Goal: Task Accomplishment & Management: Complete application form

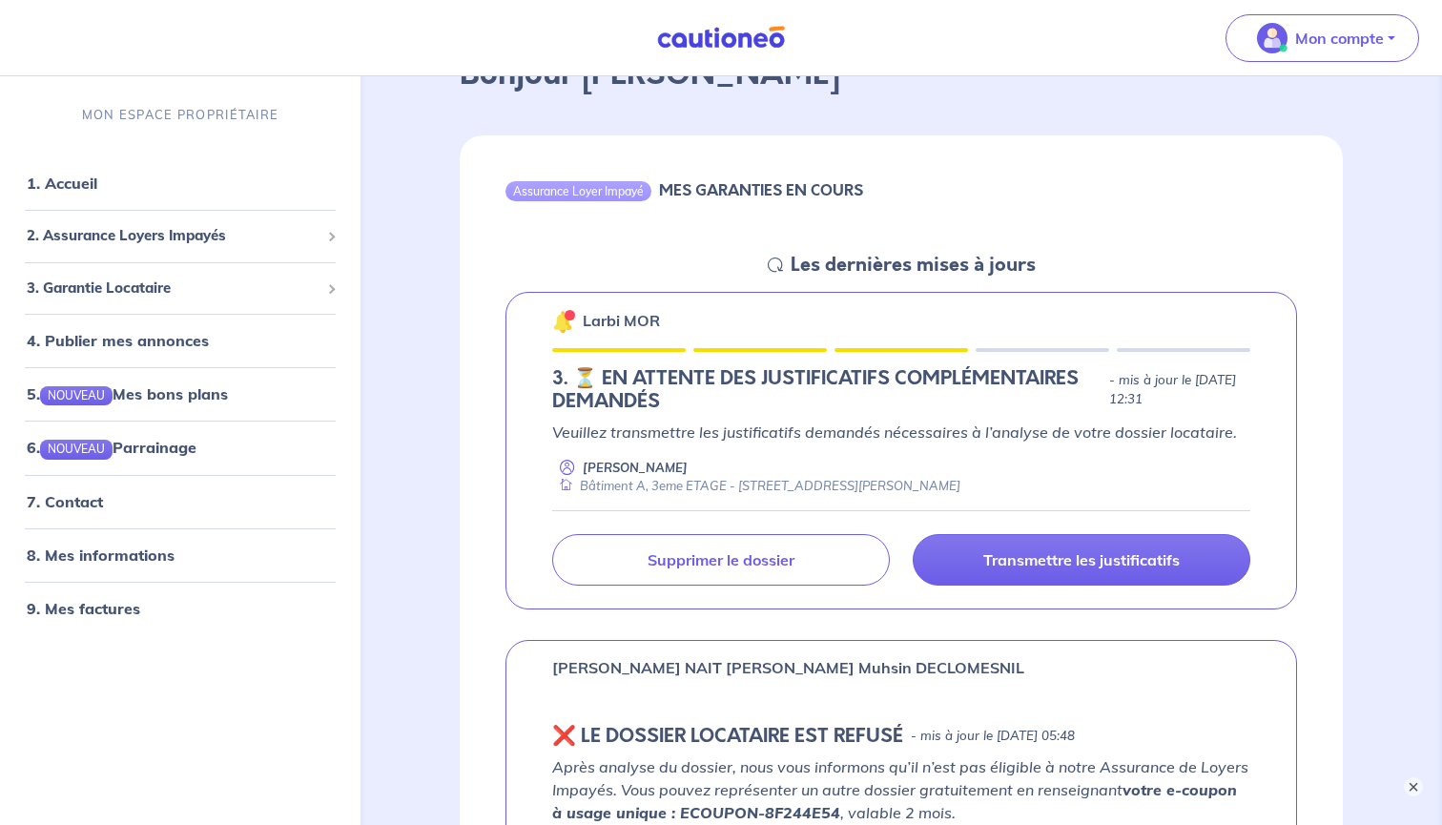
scroll to position [174, 0]
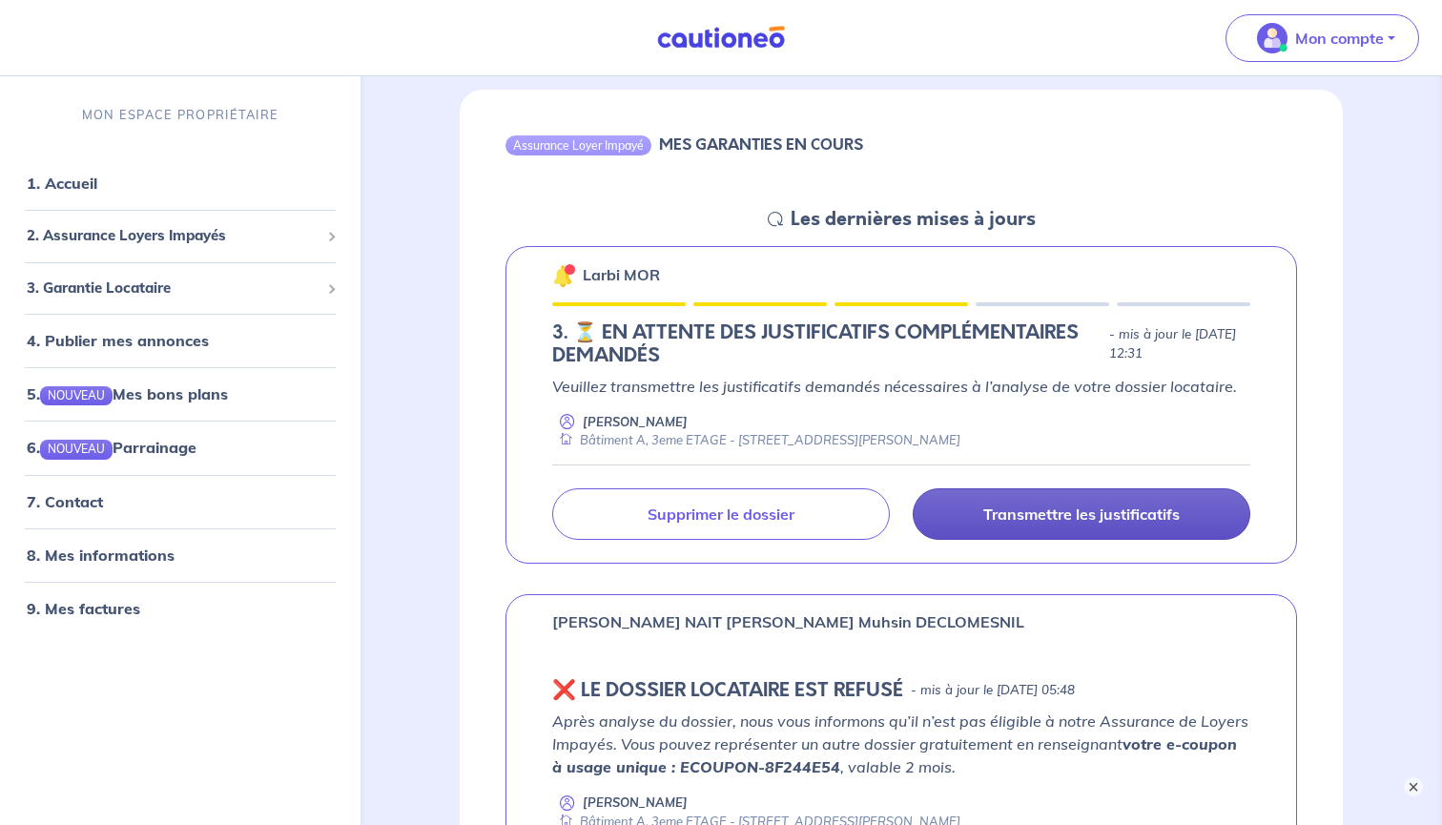
click at [1021, 506] on p "Transmettre les justificatifs" at bounding box center [1081, 513] width 196 height 19
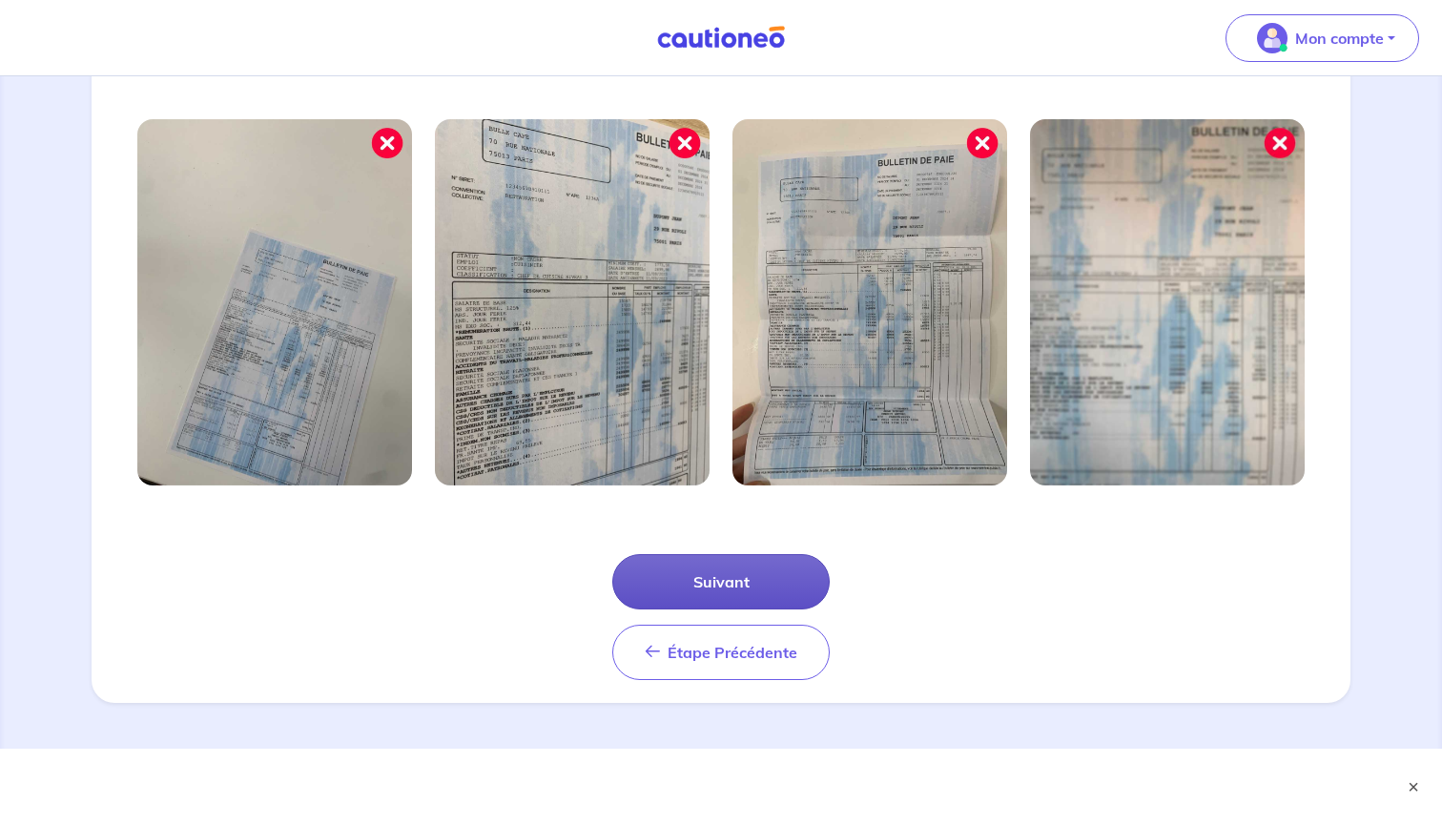
click at [732, 566] on button "Suivant" at bounding box center [720, 581] width 217 height 55
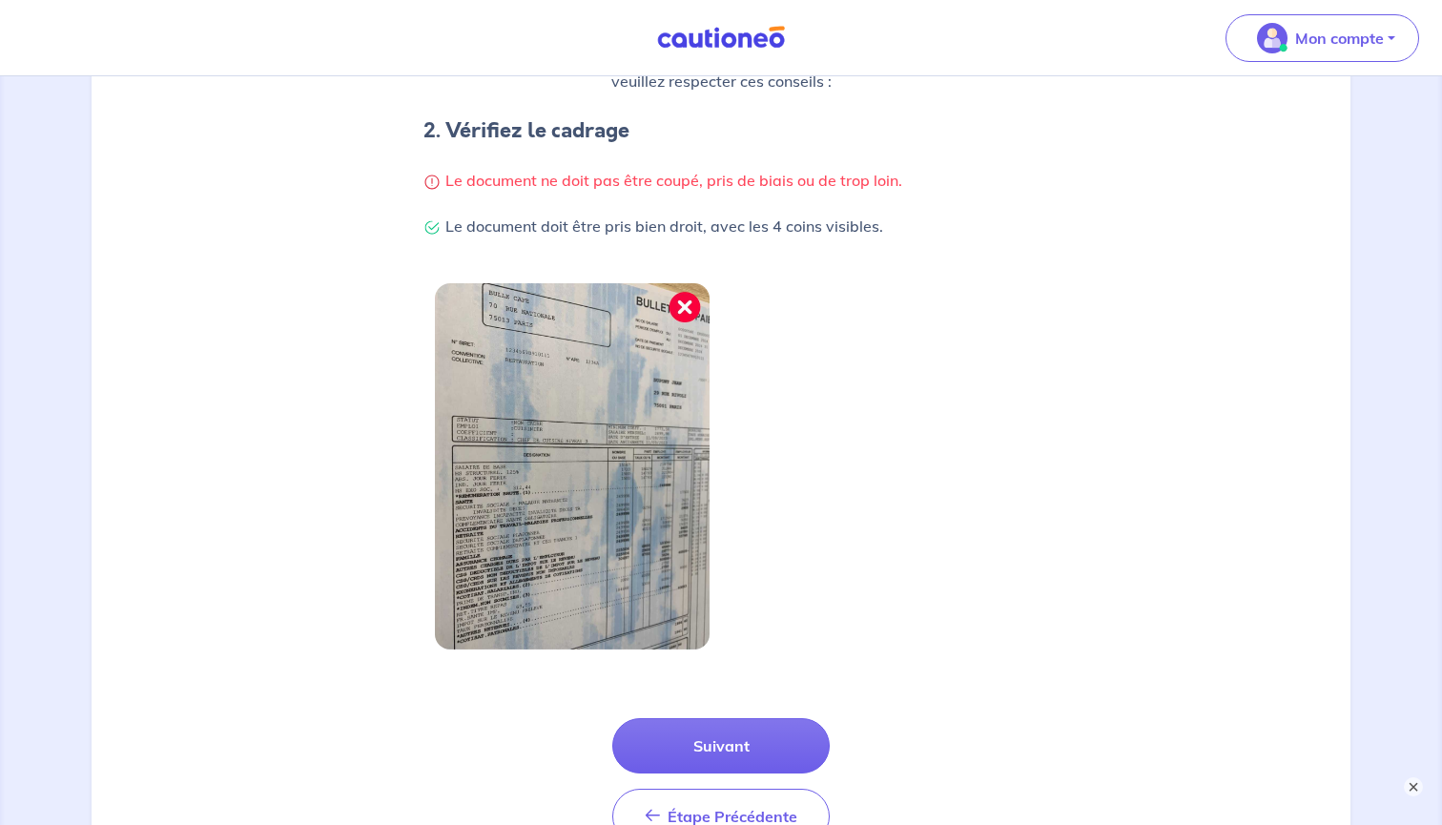
scroll to position [364, 0]
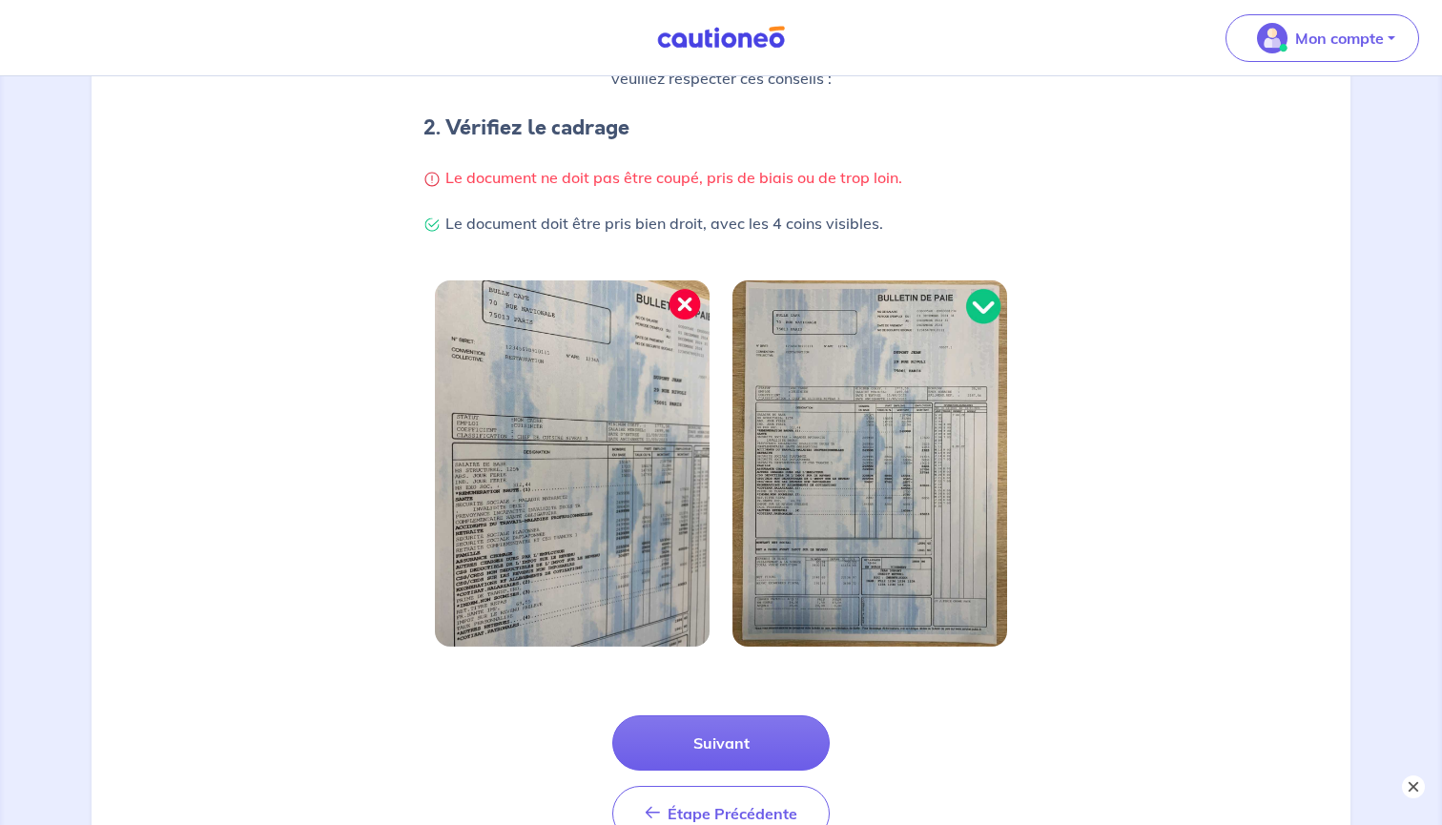
click at [1420, 791] on button "×" at bounding box center [1413, 786] width 23 height 23
click at [726, 739] on button "Suivant" at bounding box center [720, 742] width 217 height 55
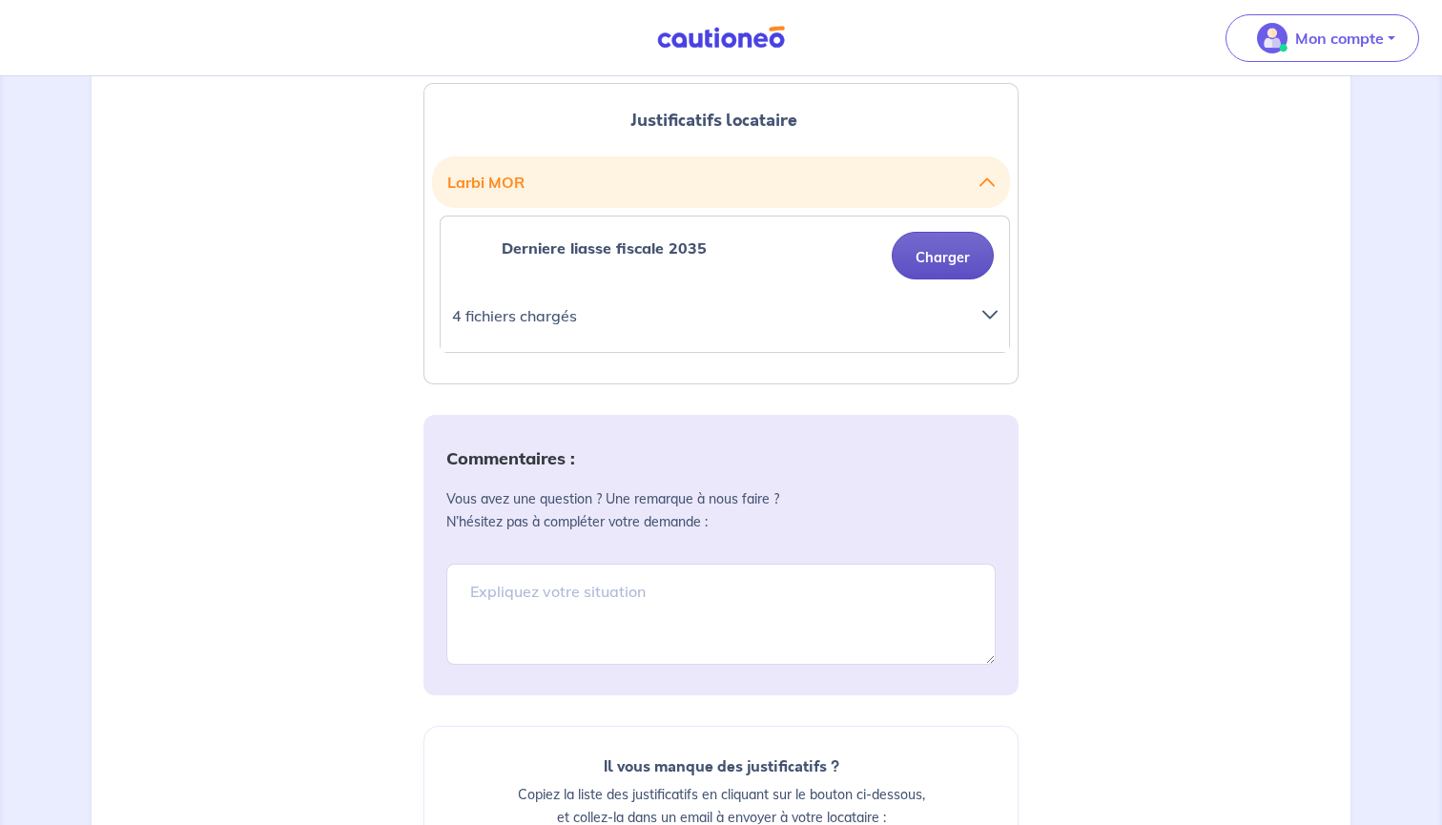
scroll to position [426, 0]
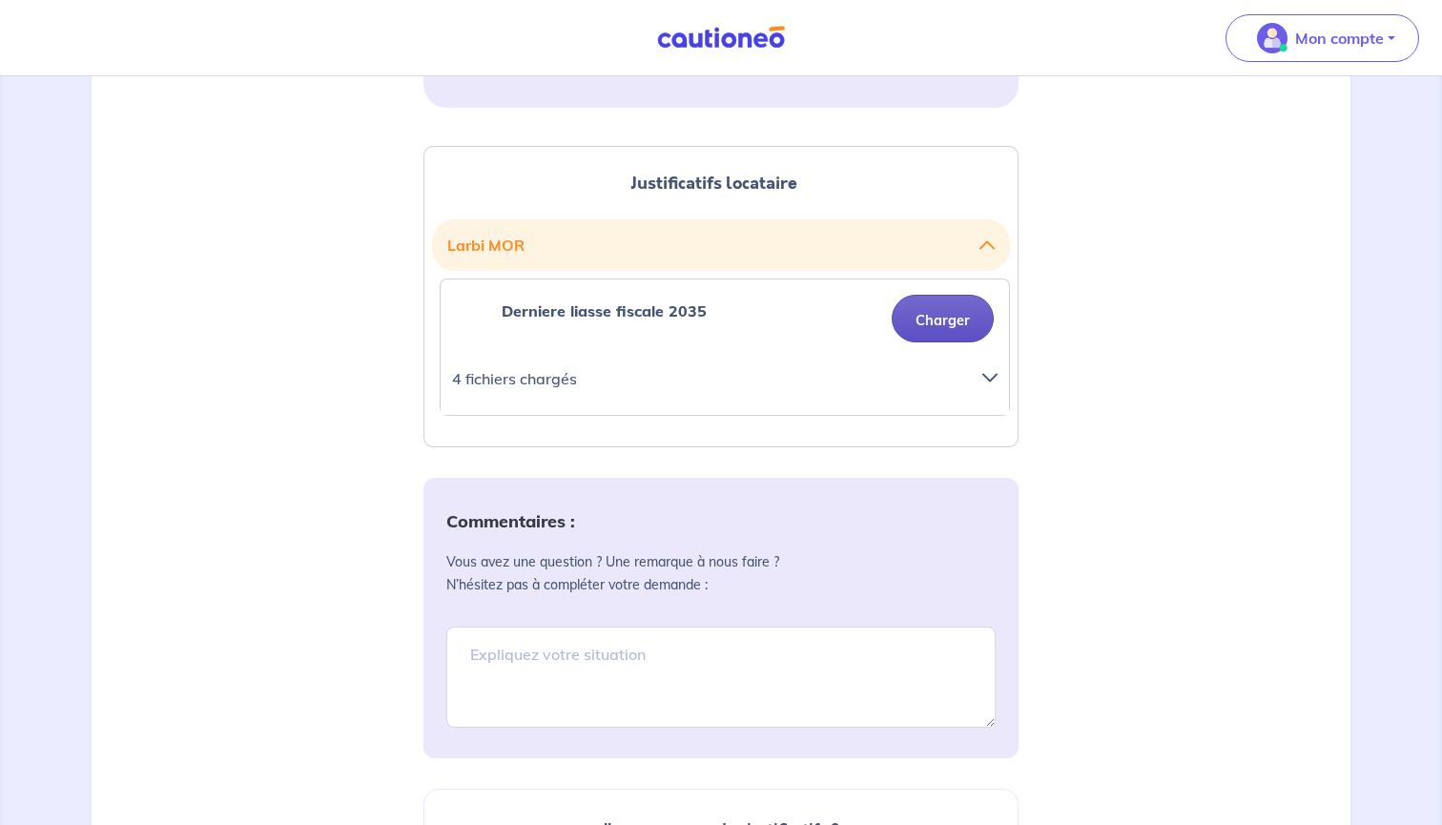
click at [947, 316] on button "Charger" at bounding box center [943, 319] width 102 height 48
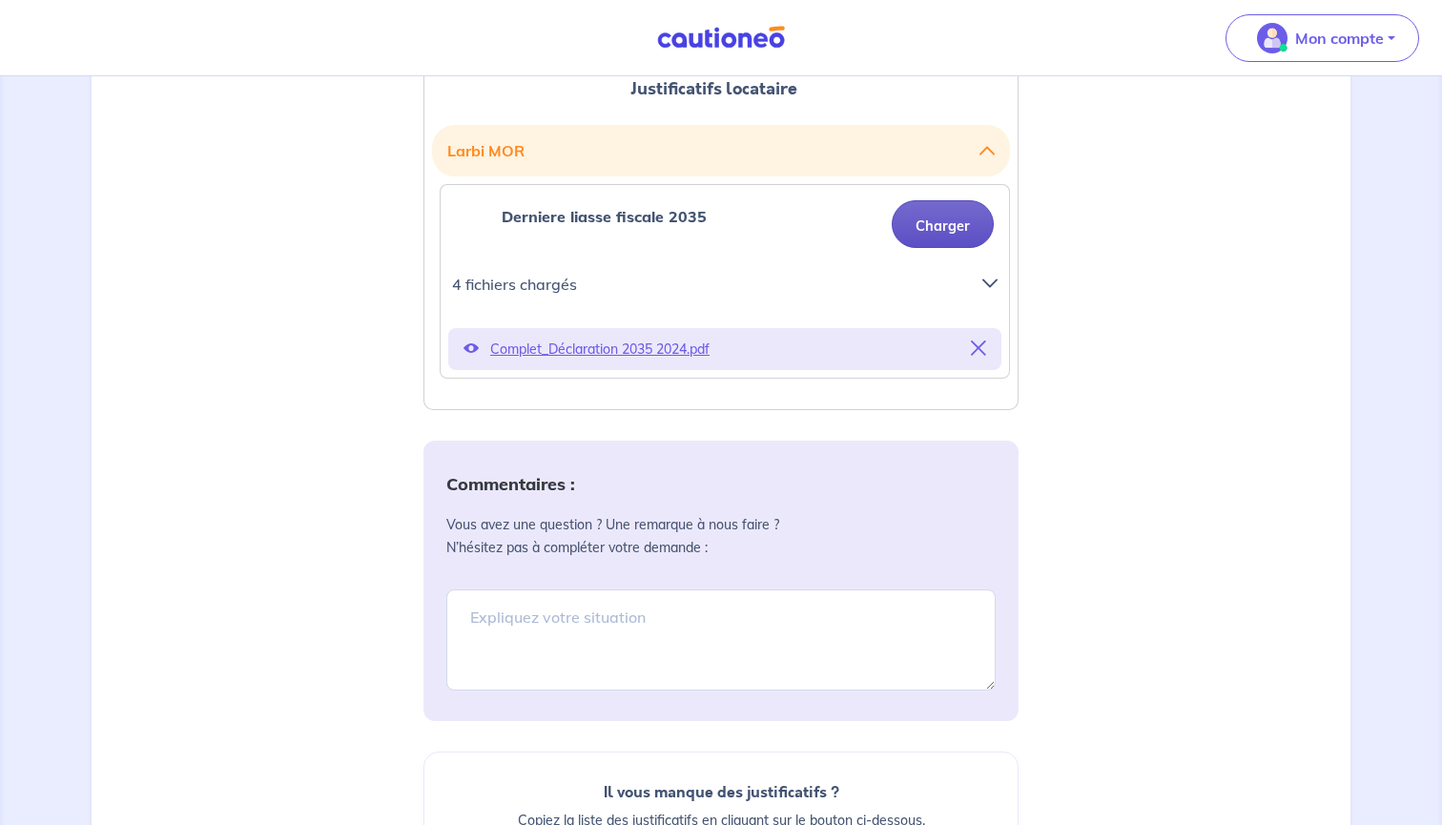
scroll to position [525, 0]
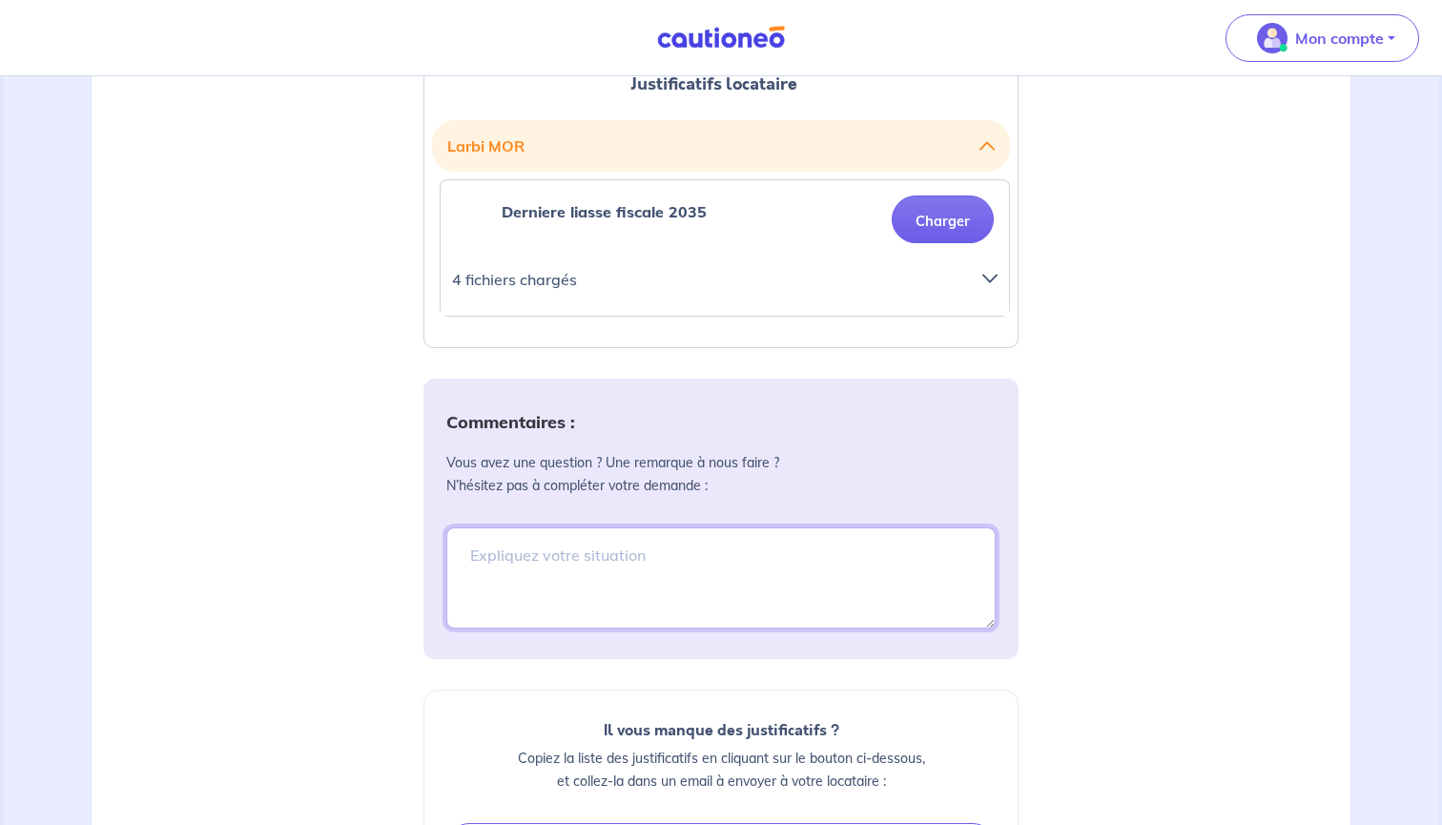
click at [809, 616] on textarea at bounding box center [720, 577] width 549 height 101
click at [515, 551] on textarea "Si cela n'est pas correct" at bounding box center [720, 577] width 549 height 101
drag, startPoint x: 648, startPoint y: 565, endPoint x: 258, endPoint y: 561, distance: 389.1
click at [258, 561] on div "Justificatifs locataire Larbi MOR Derniere liasse fiscale 2035 Charger 5 fichie…" at bounding box center [721, 547] width 1236 height 1046
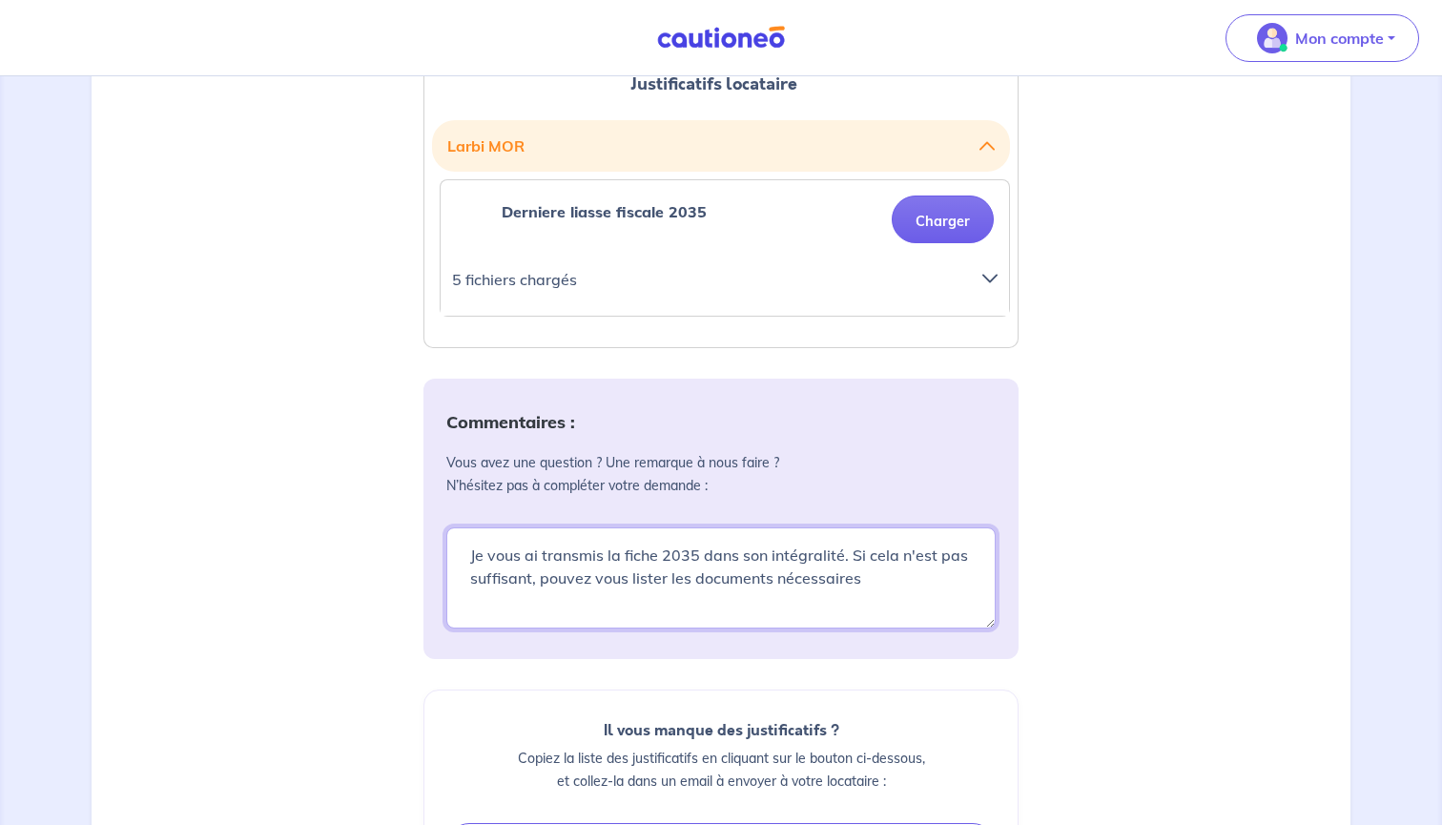
click at [775, 580] on textarea "Je vous ai transmis la fiche 2035 dans son intégralité. Si cela n'est pas suffi…" at bounding box center [720, 577] width 549 height 101
click at [668, 578] on textarea "Je vous ai transmis la fiche 2035 dans son intégralité. Si cela n'est pas suffi…" at bounding box center [720, 577] width 549 height 101
click at [981, 586] on textarea "Je vous ai transmis la fiche 2035 dans son intégralité. Si cela n'est pas suffi…" at bounding box center [720, 577] width 549 height 101
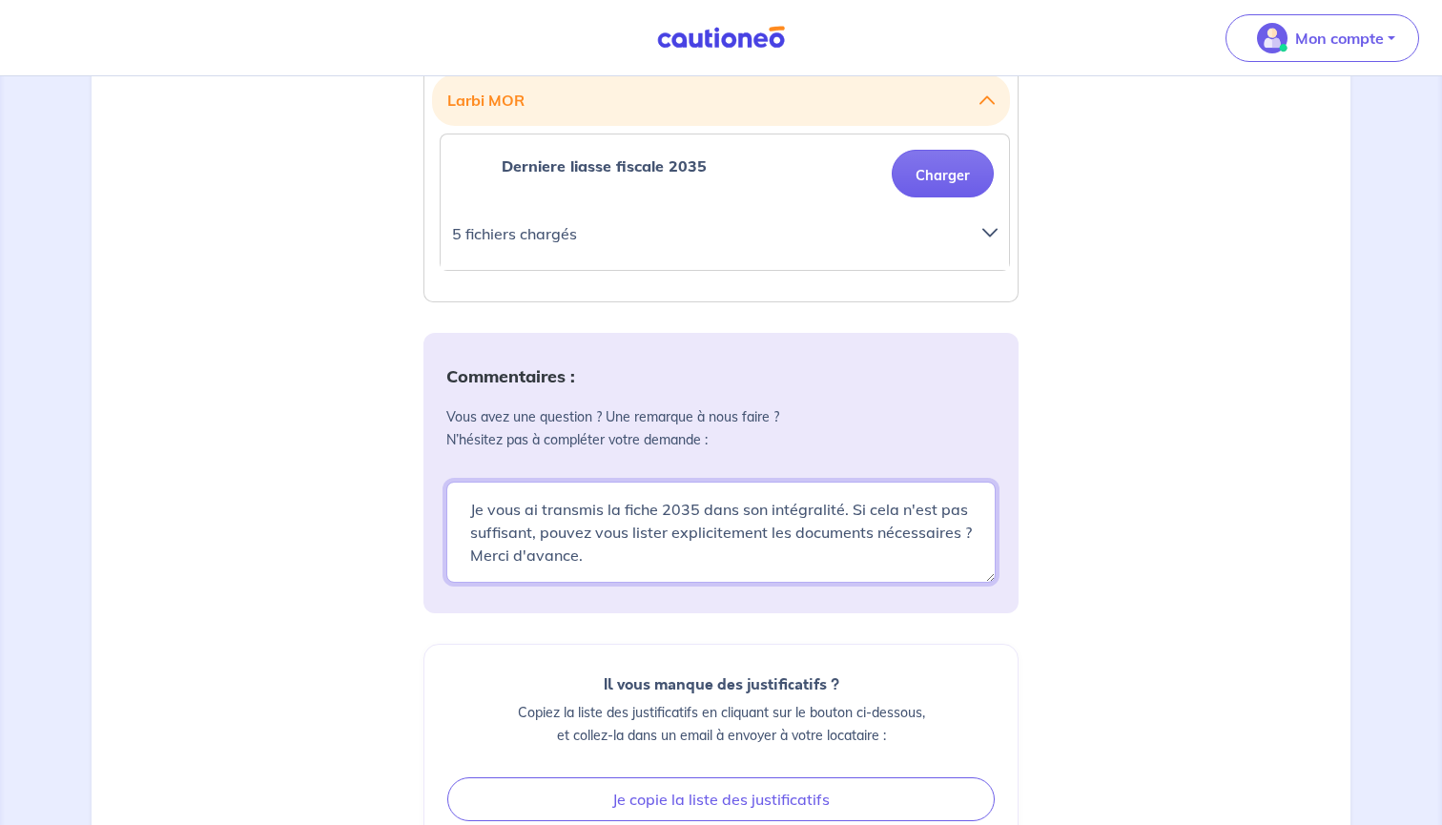
scroll to position [583, 0]
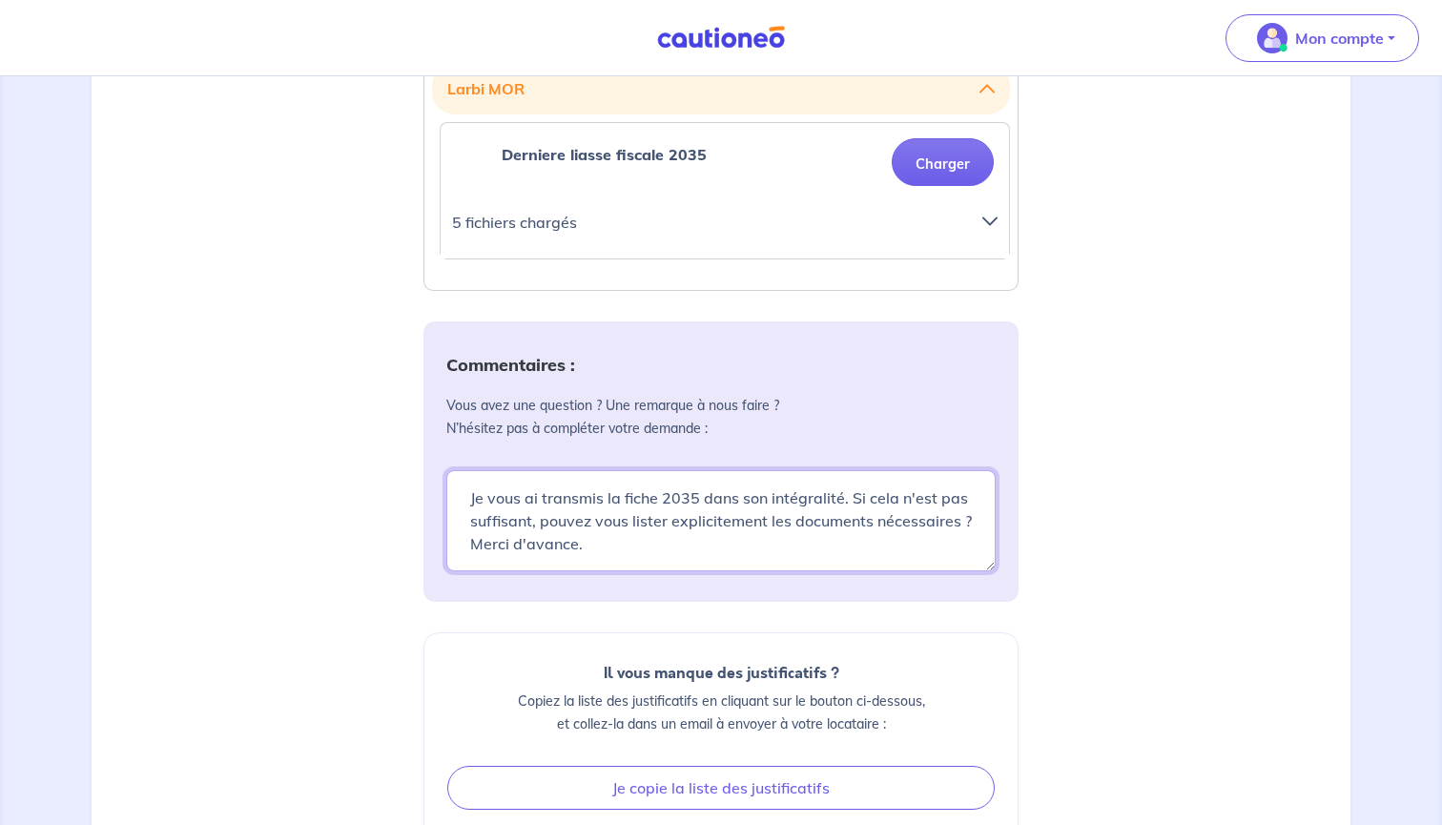
drag, startPoint x: 605, startPoint y: 499, endPoint x: 412, endPoint y: 499, distance: 192.6
click at [412, 499] on div "Justificatifs locataire Larbi MOR Derniere liasse fiscale 2035 Charger 5 fichie…" at bounding box center [721, 490] width 618 height 1046
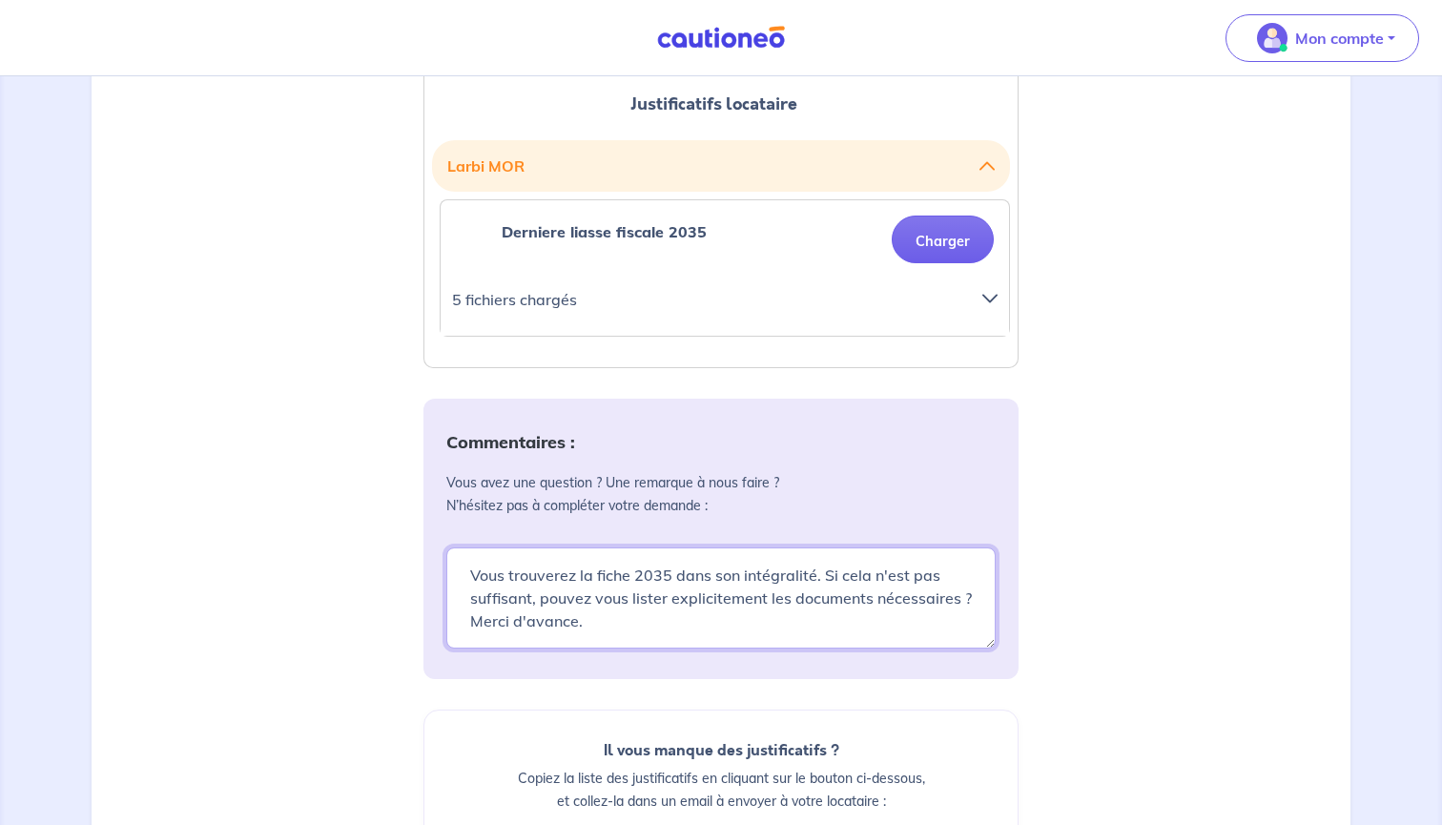
scroll to position [485, 0]
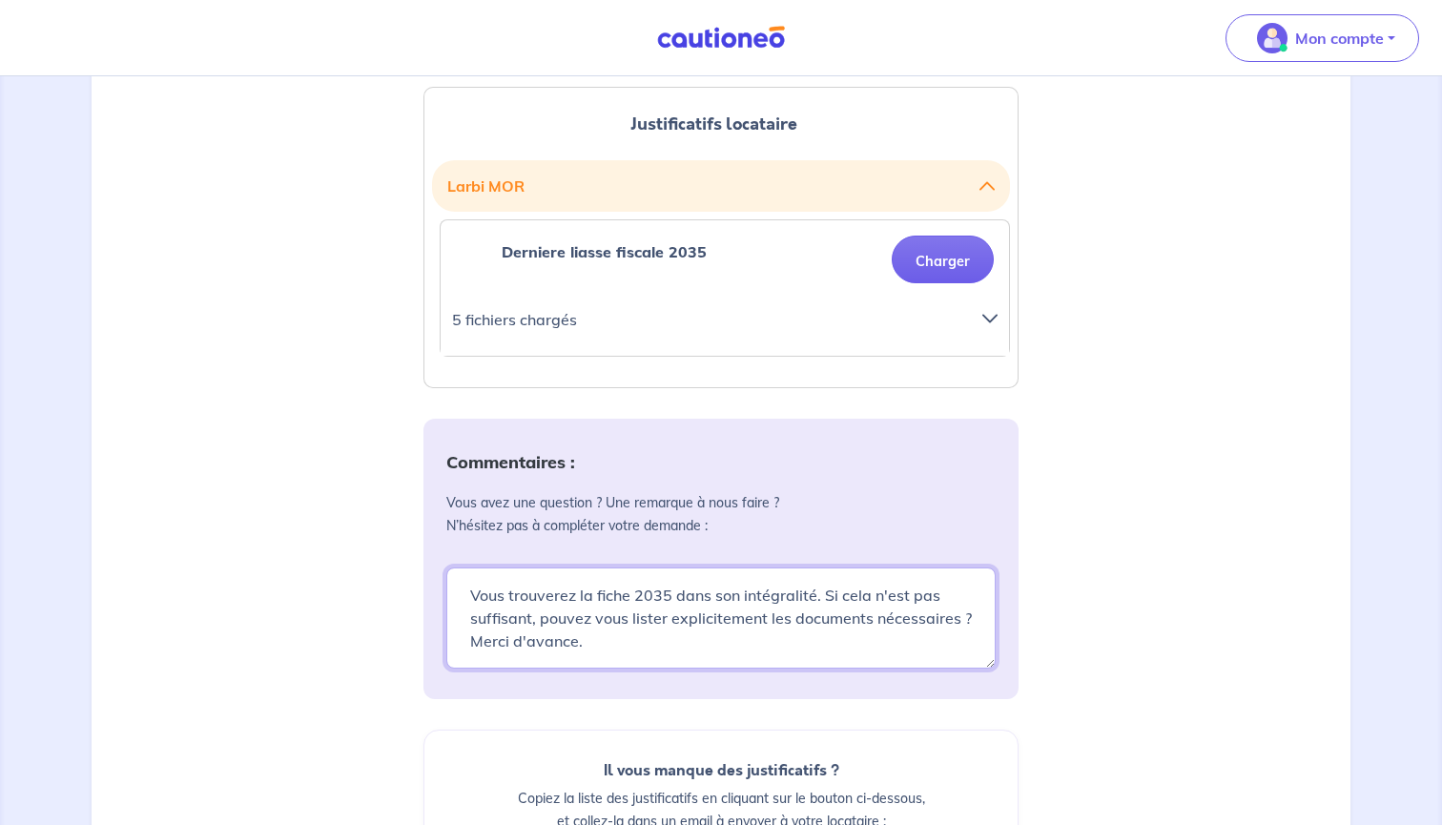
type textarea "Vous trouverez la fiche 2035 dans son intégralité. Si cela n'est pas suffisant,…"
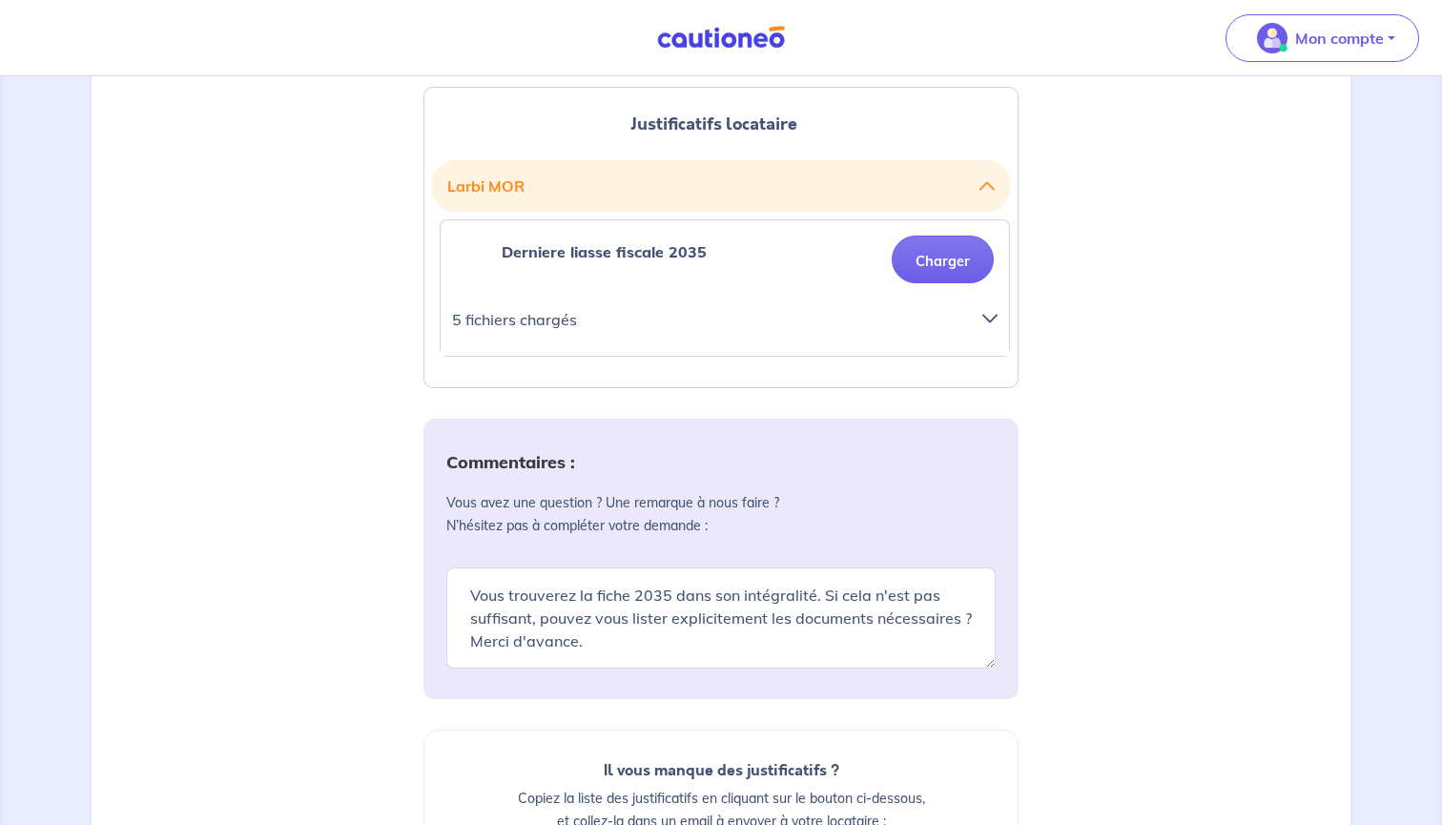
click at [990, 319] on icon at bounding box center [989, 318] width 15 height 15
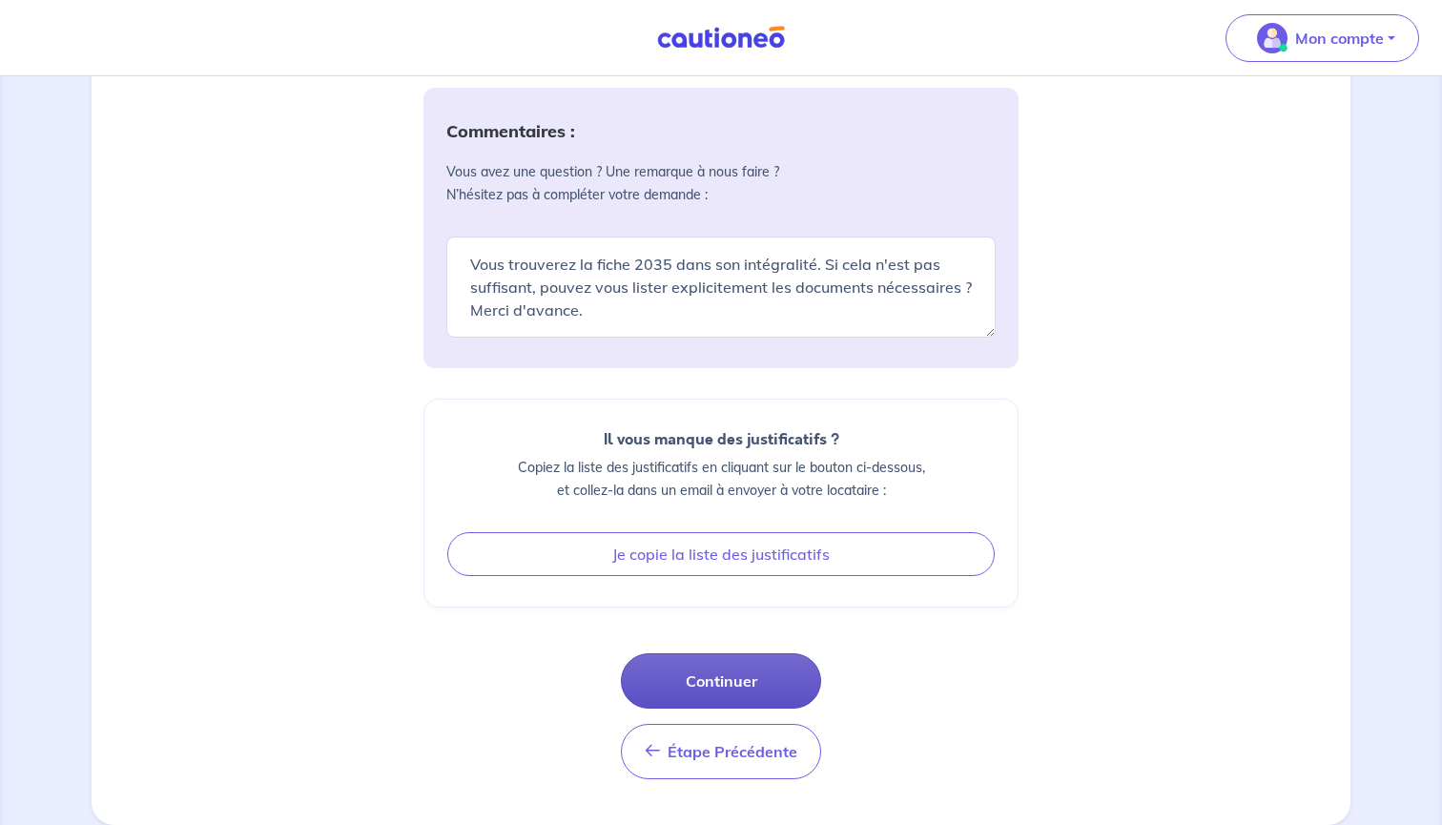
scroll to position [1072, 0]
click at [713, 676] on button "Continuer" at bounding box center [721, 680] width 200 height 55
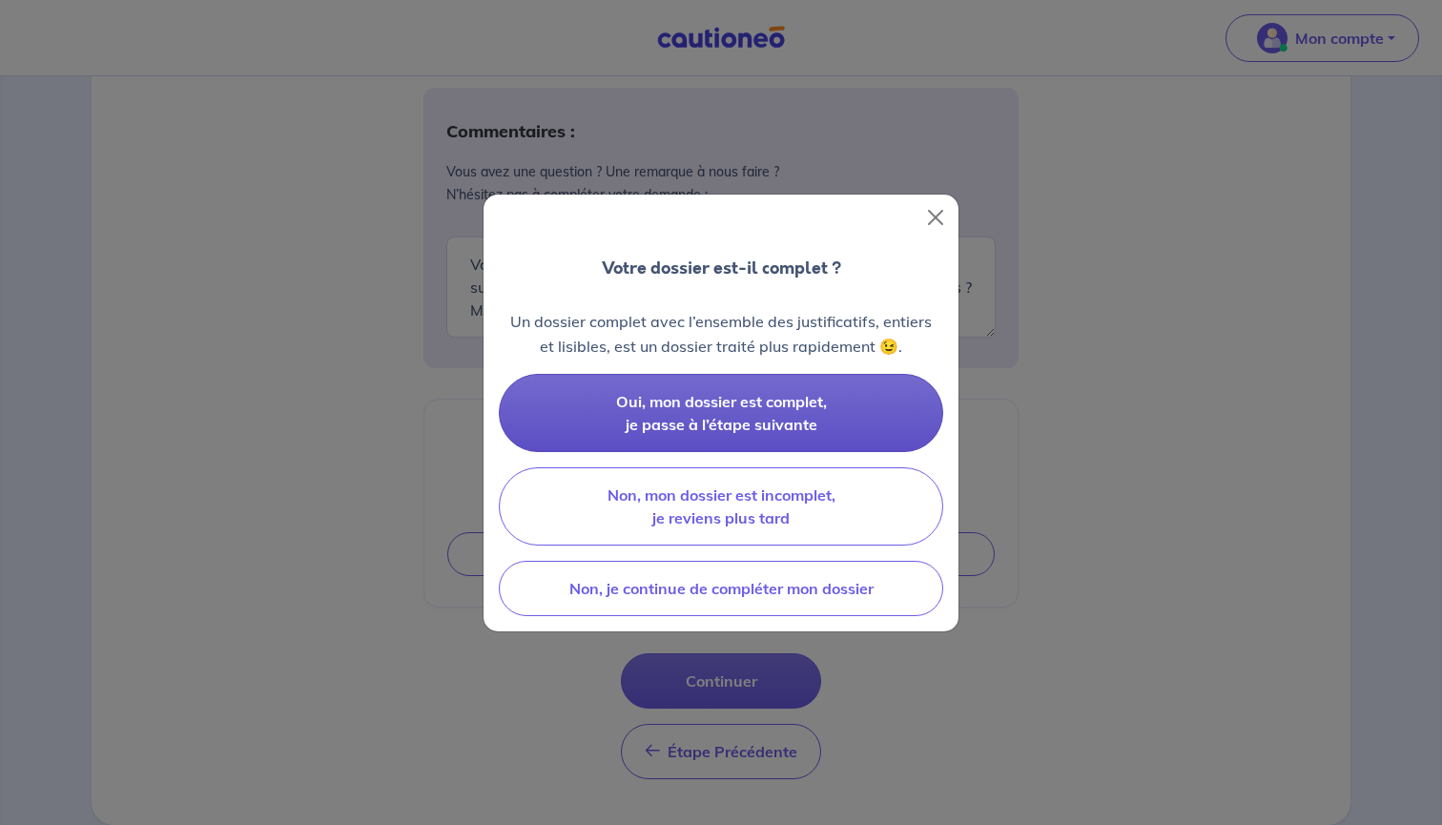
click at [750, 414] on span "Oui, mon dossier est complet, je passe à l’étape suivante" at bounding box center [721, 413] width 211 height 42
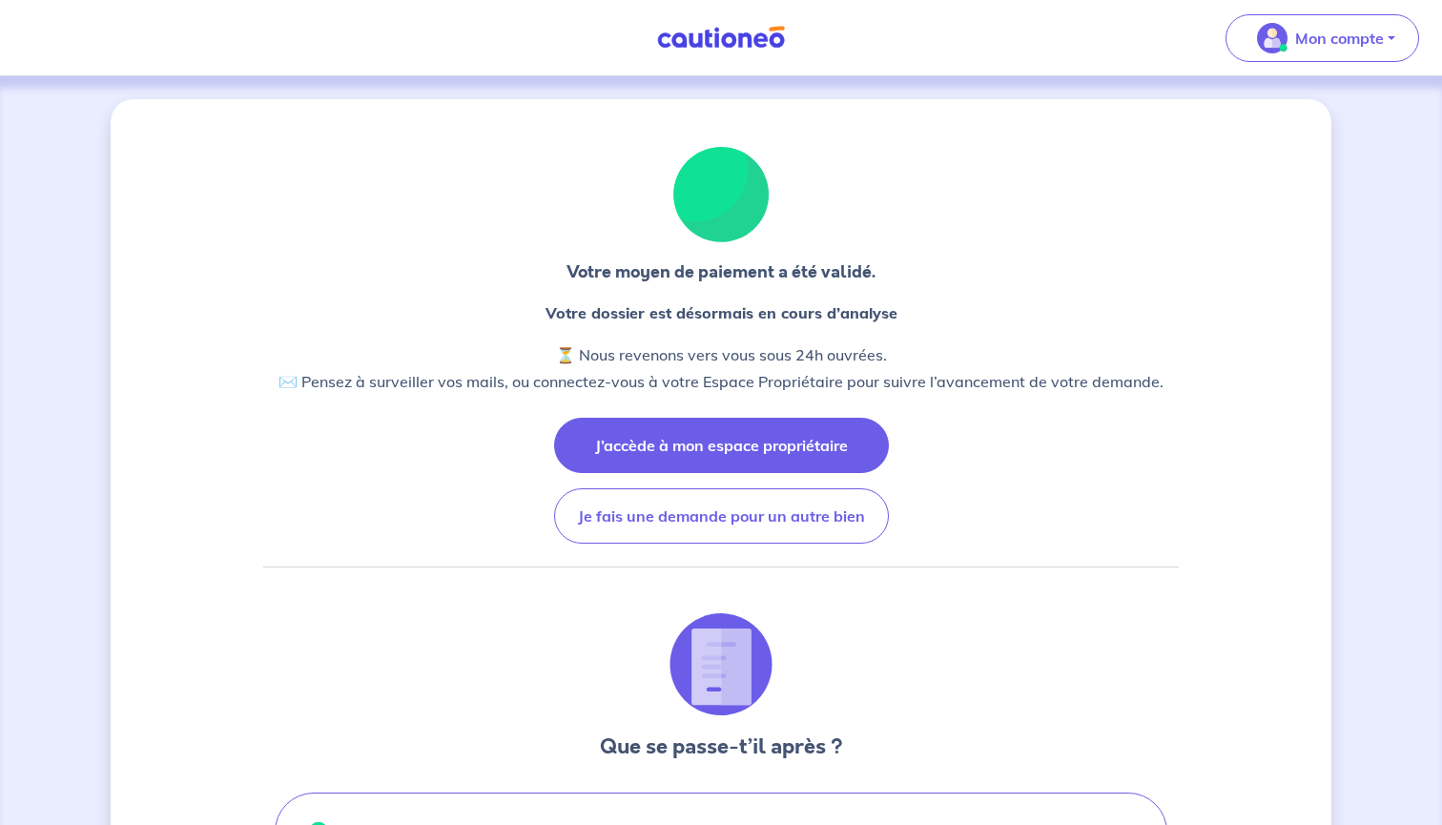
click at [774, 442] on button "J’accède à mon espace propriétaire" at bounding box center [721, 445] width 335 height 55
